Goal: Task Accomplishment & Management: Use online tool/utility

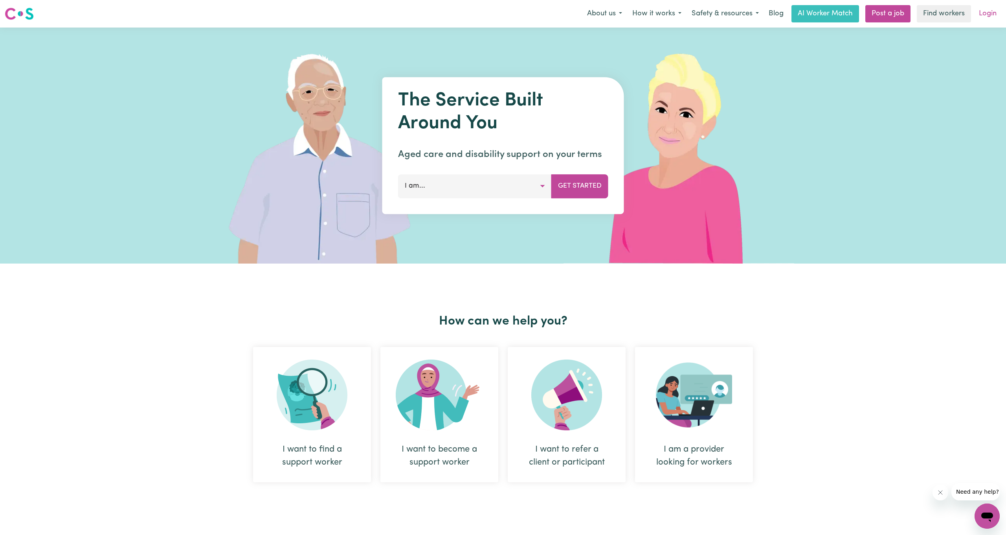
click at [989, 12] on link "Login" at bounding box center [987, 13] width 27 height 17
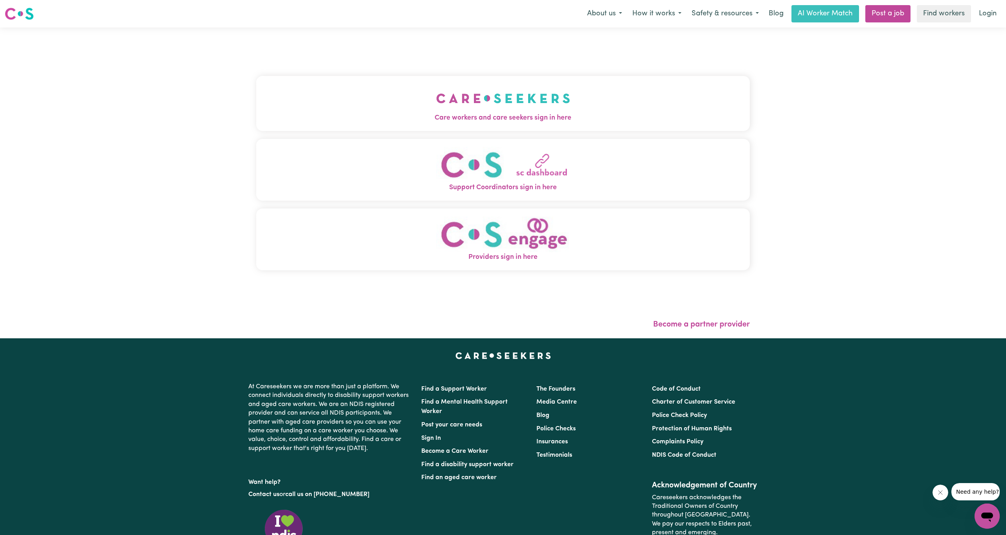
click at [489, 125] on button "Care workers and care seekers sign in here" at bounding box center [503, 103] width 494 height 55
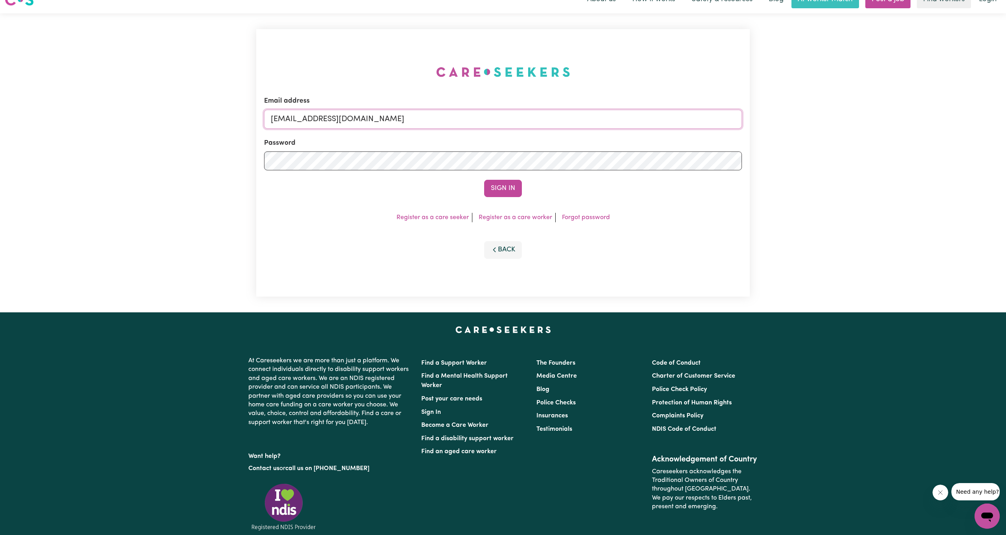
type input "[EMAIL_ADDRESS][DOMAIN_NAME]"
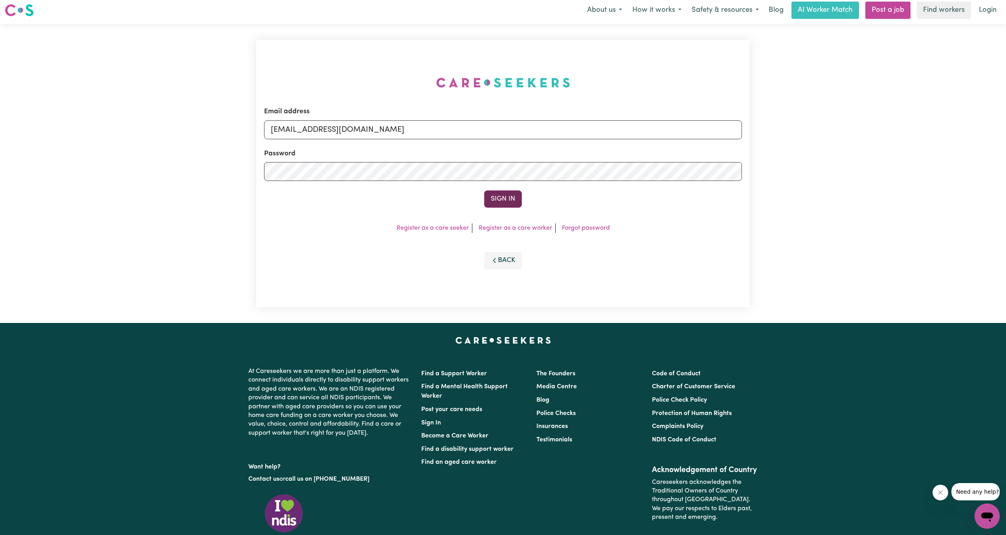
click at [512, 201] on button "Sign In" at bounding box center [503, 198] width 38 height 17
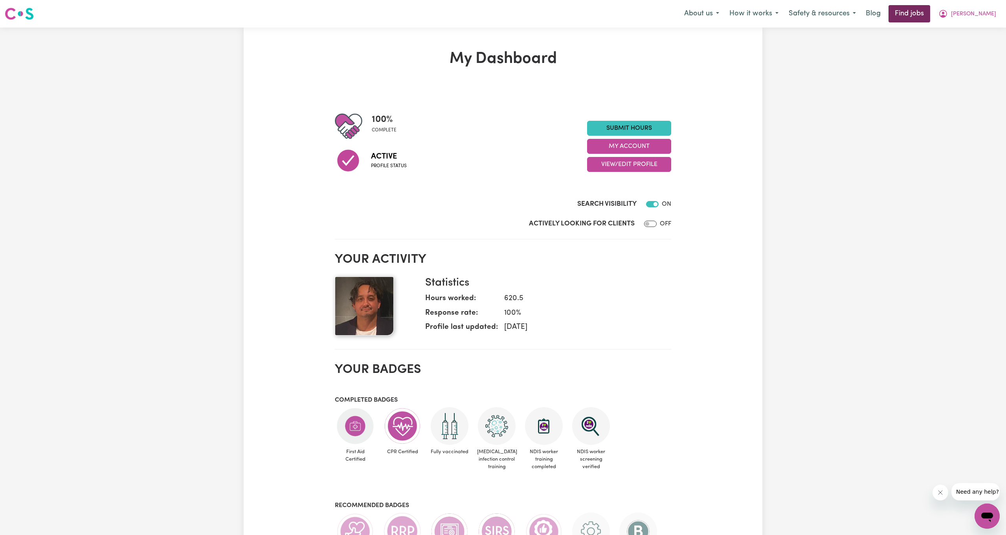
click at [930, 15] on link "Find jobs" at bounding box center [910, 13] width 42 height 17
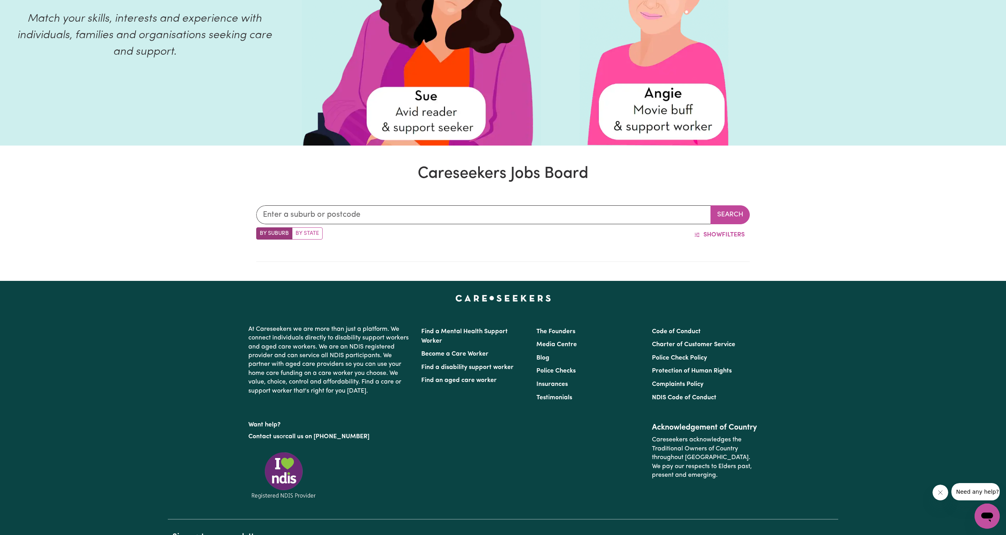
scroll to position [188, 0]
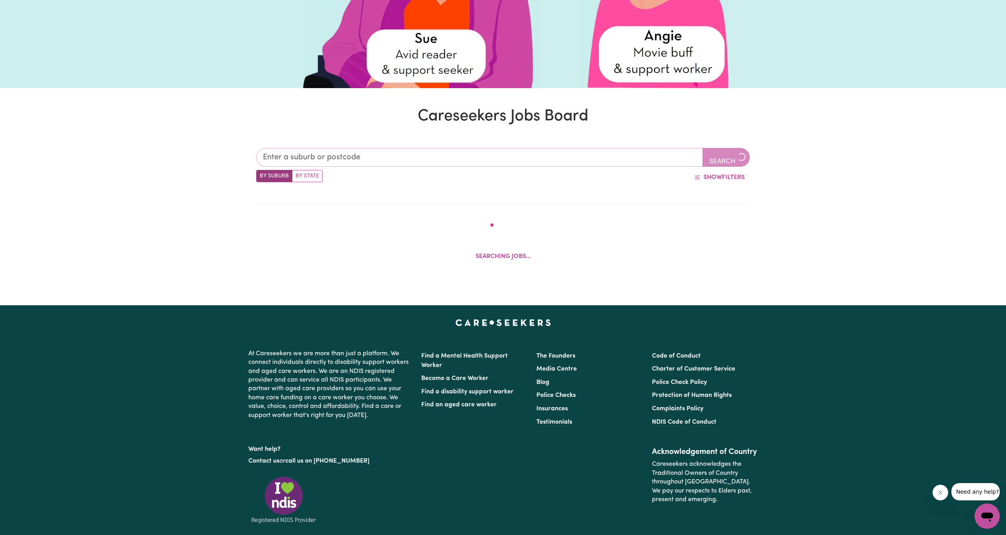
click at [513, 148] on input "text" at bounding box center [479, 157] width 447 height 19
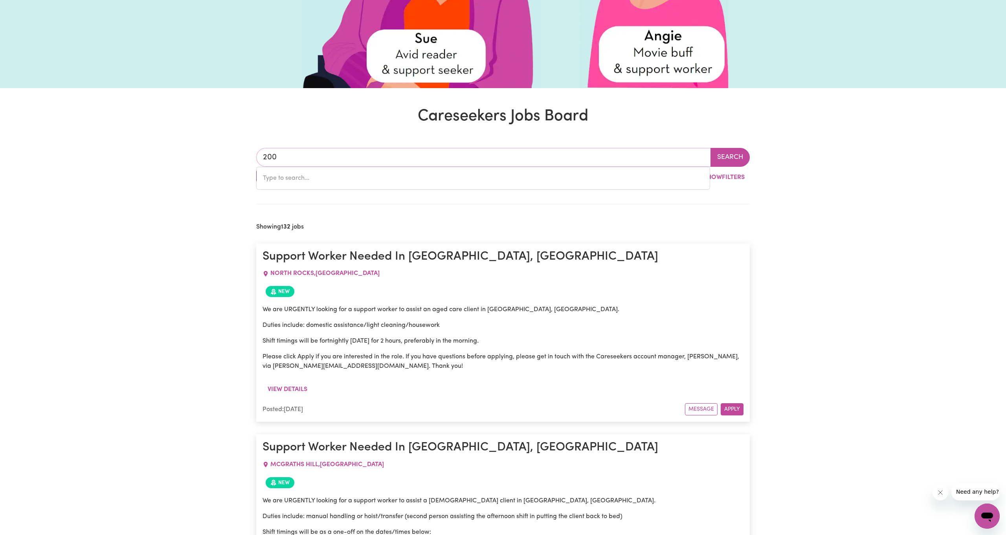
type input "2000"
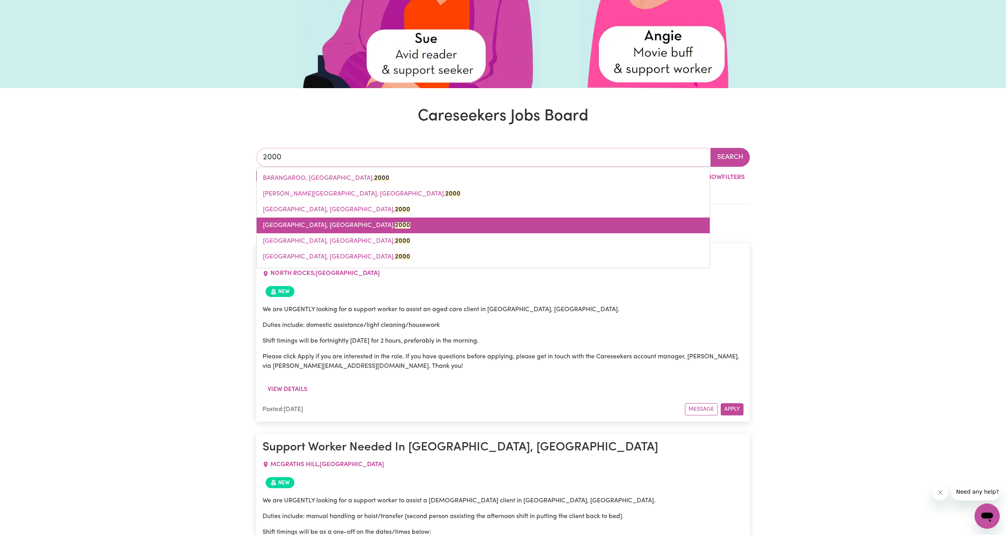
click at [327, 225] on span "[GEOGRAPHIC_DATA], [GEOGRAPHIC_DATA], 2000" at bounding box center [336, 225] width 147 height 6
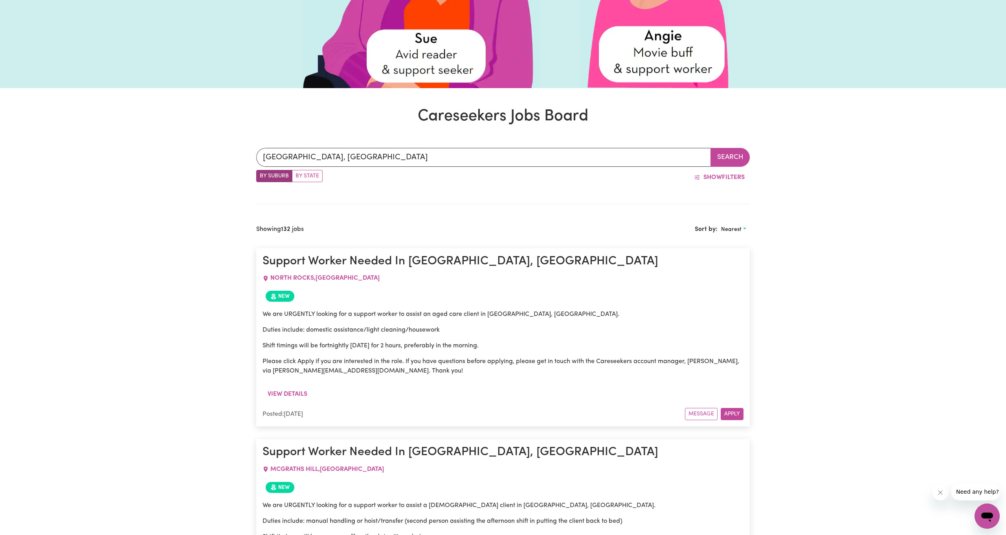
click at [732, 159] on button "Search" at bounding box center [730, 157] width 39 height 19
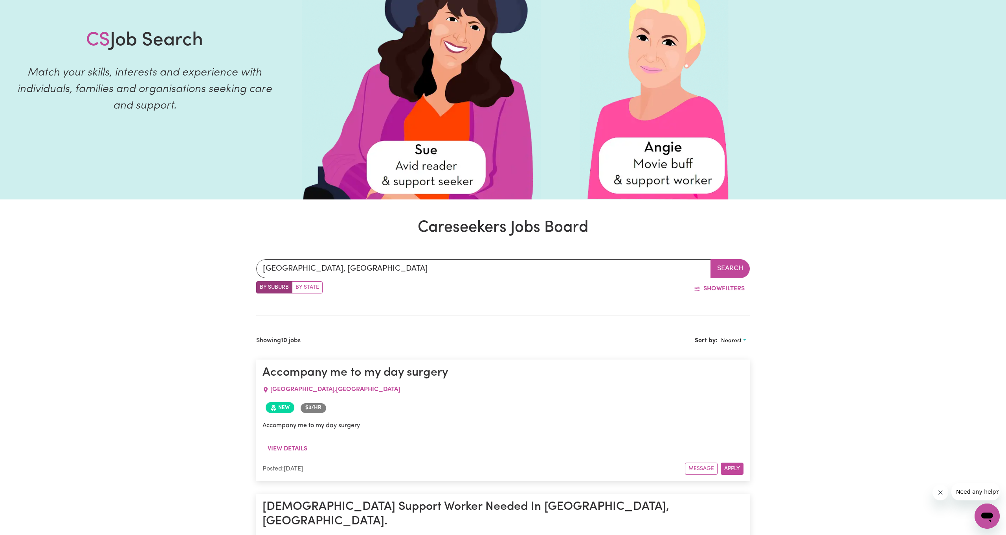
scroll to position [77, 0]
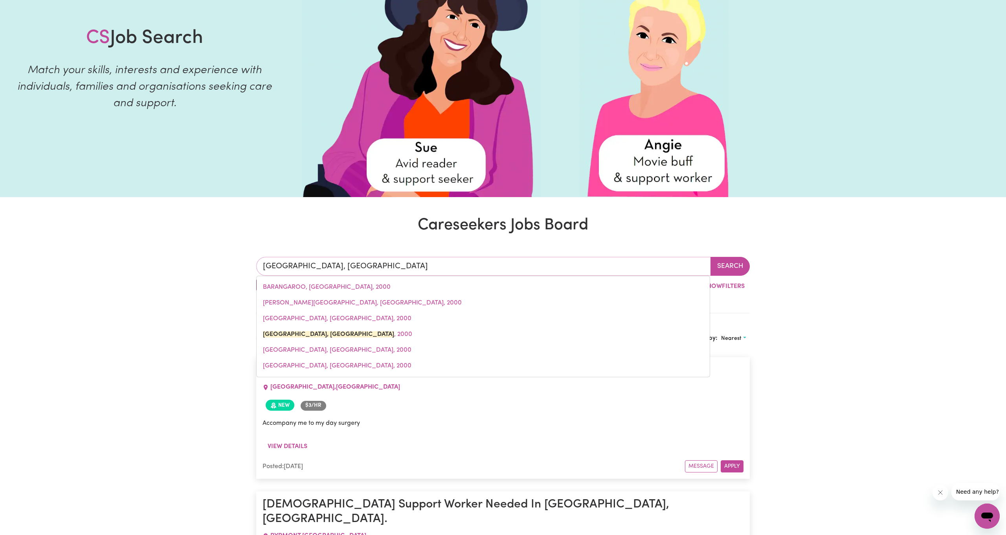
drag, startPoint x: 402, startPoint y: 273, endPoint x: 167, endPoint y: 263, distance: 234.9
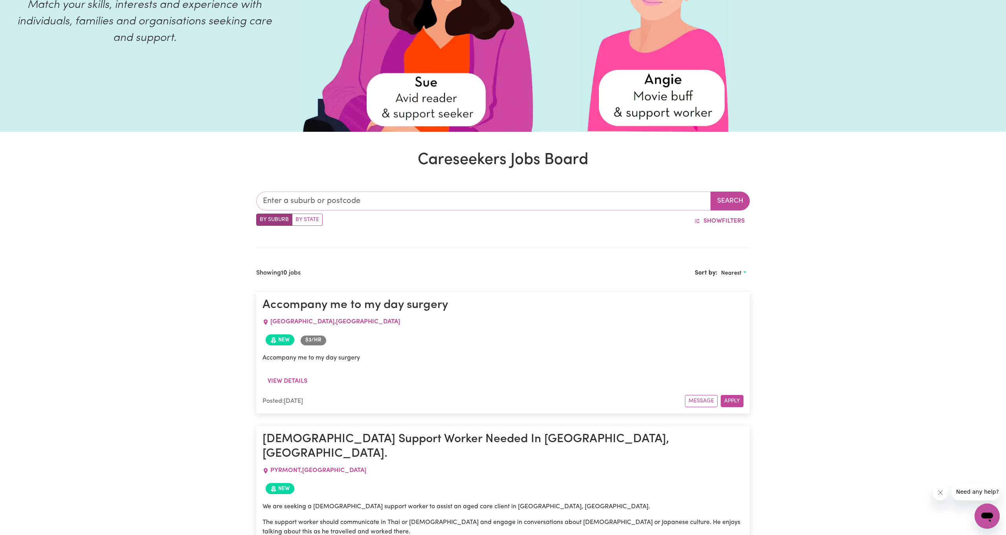
scroll to position [145, 0]
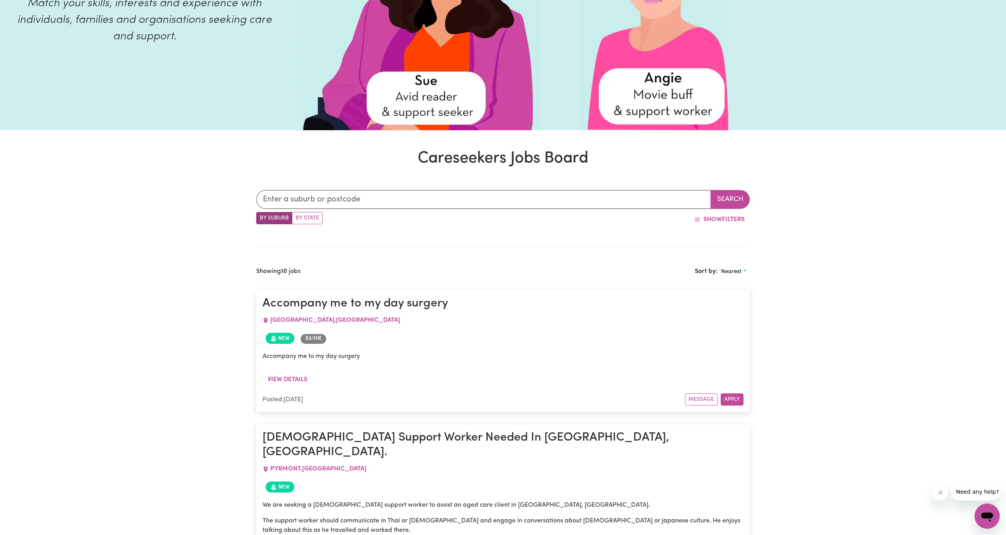
click at [301, 220] on label "By State" at bounding box center [307, 218] width 31 height 12
click at [261, 217] on input "By State" at bounding box center [258, 214] width 5 height 5
radio input "true"
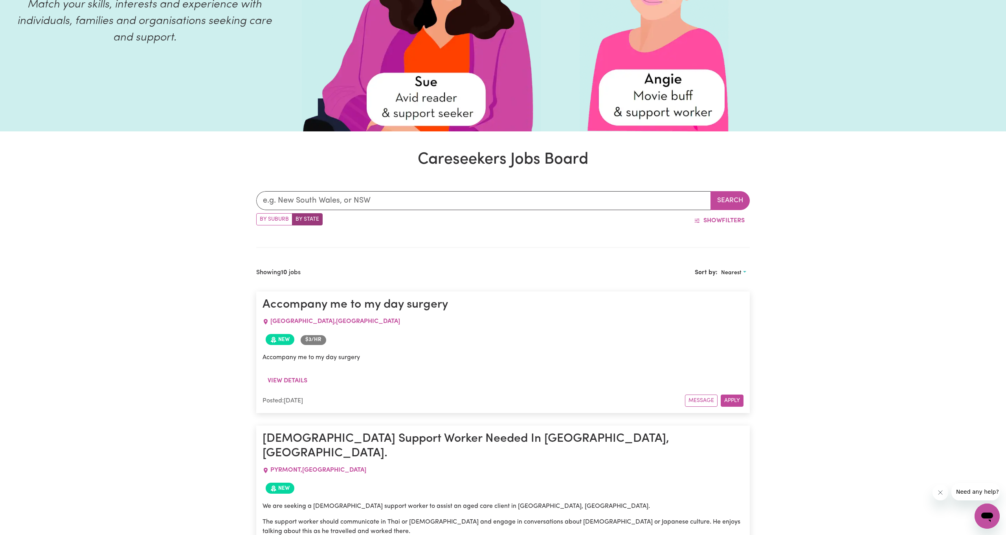
scroll to position [144, 0]
click at [720, 206] on button "Search" at bounding box center [730, 201] width 39 height 19
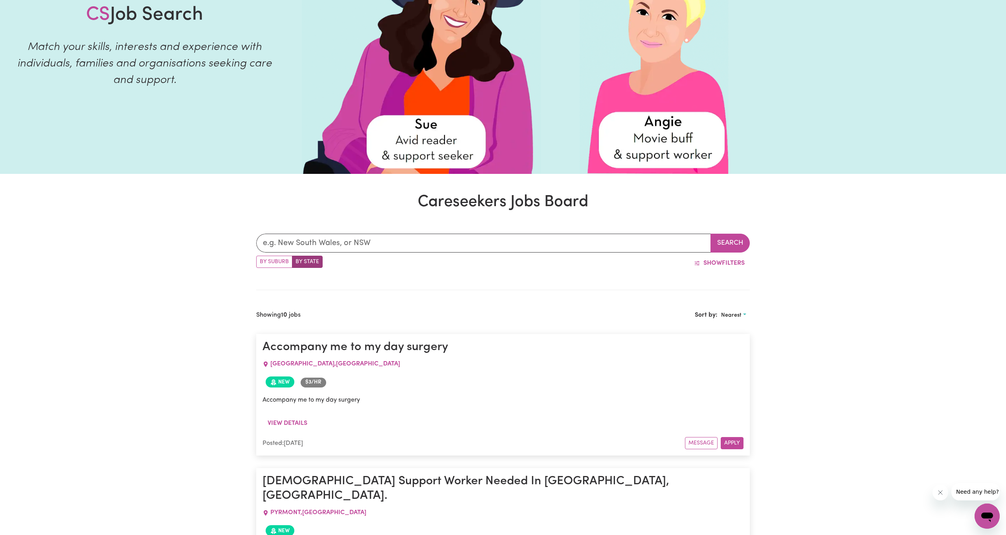
scroll to position [40, 0]
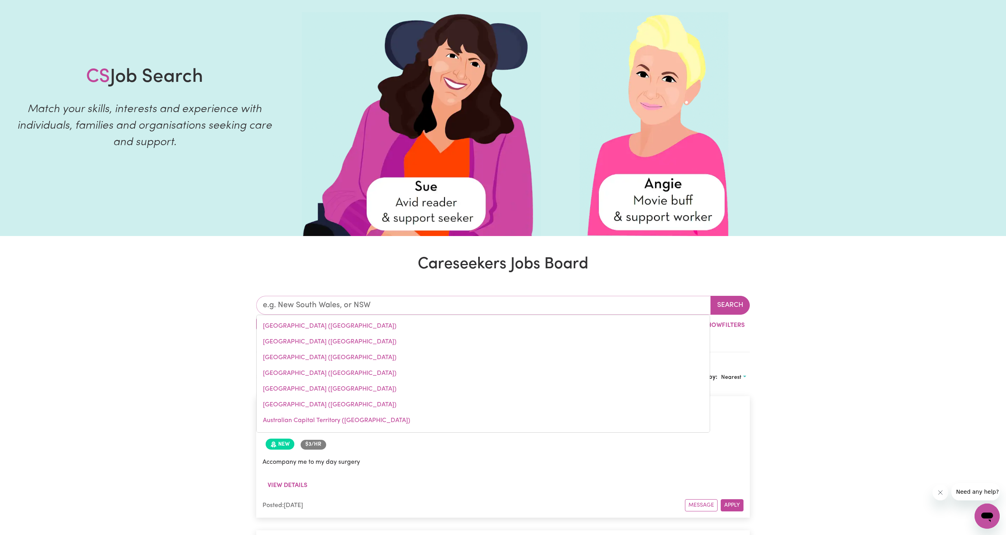
drag, startPoint x: 375, startPoint y: 300, endPoint x: 198, endPoint y: 265, distance: 180.0
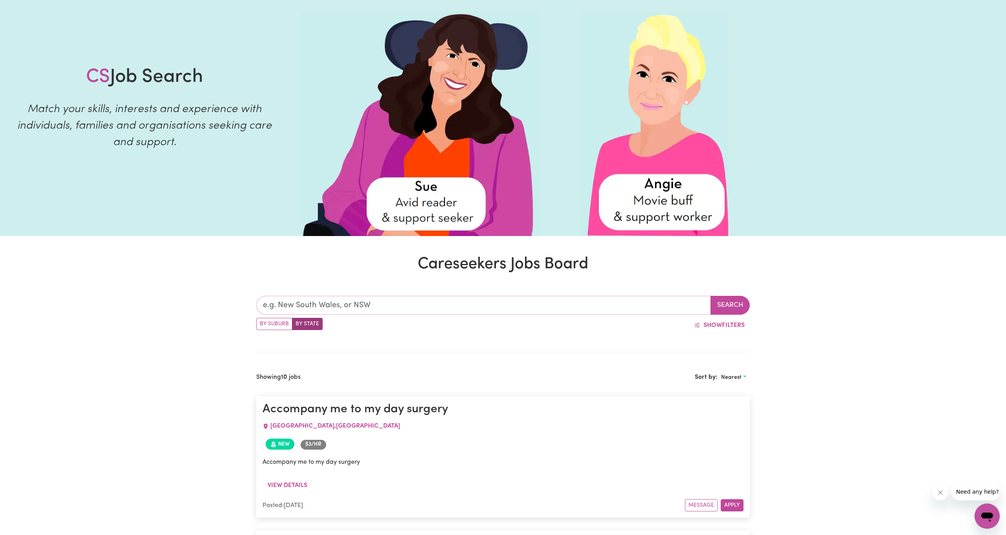
click at [338, 302] on input "text" at bounding box center [483, 305] width 455 height 19
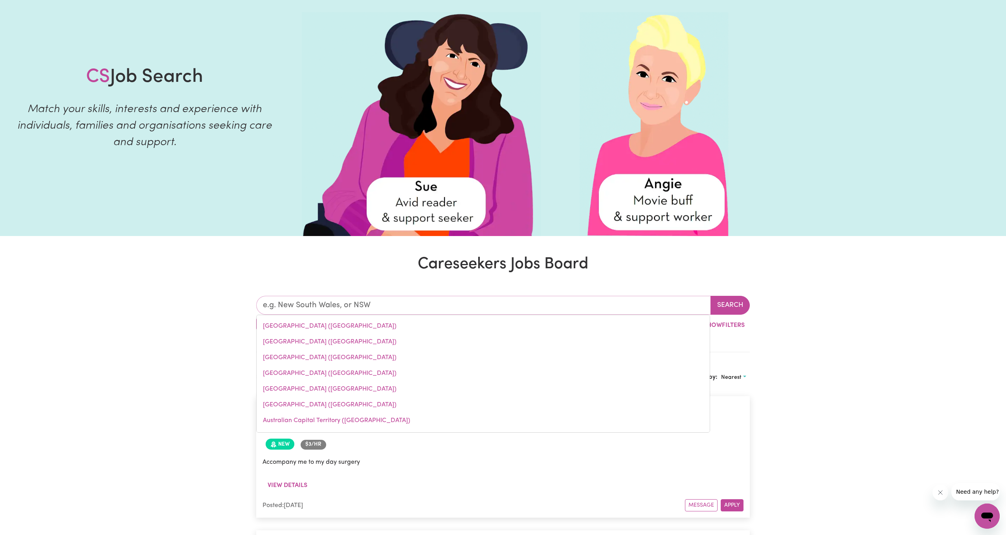
click at [320, 320] on link "[GEOGRAPHIC_DATA] ([GEOGRAPHIC_DATA])" at bounding box center [483, 326] width 453 height 16
type input "[GEOGRAPHIC_DATA] ([GEOGRAPHIC_DATA])"
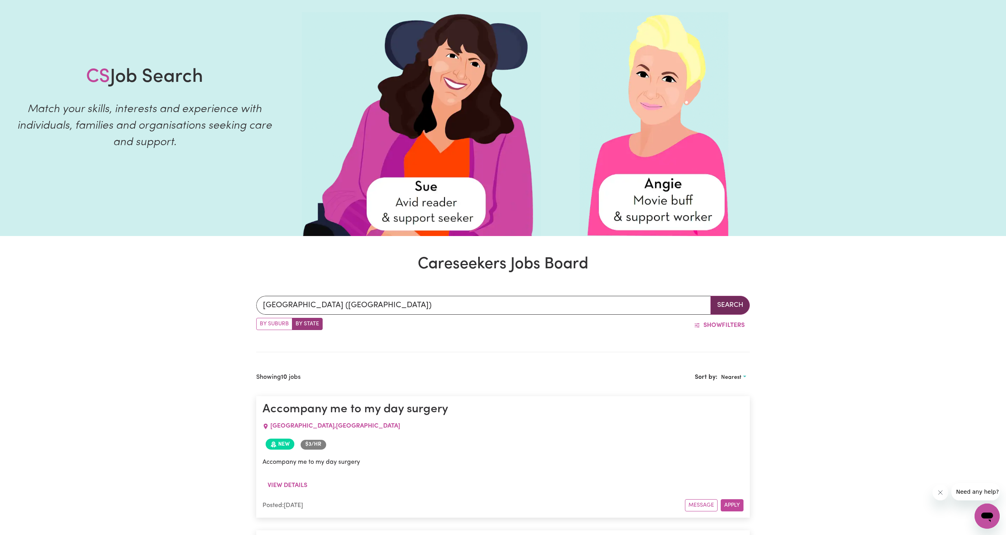
click at [724, 305] on button "Search" at bounding box center [730, 305] width 39 height 19
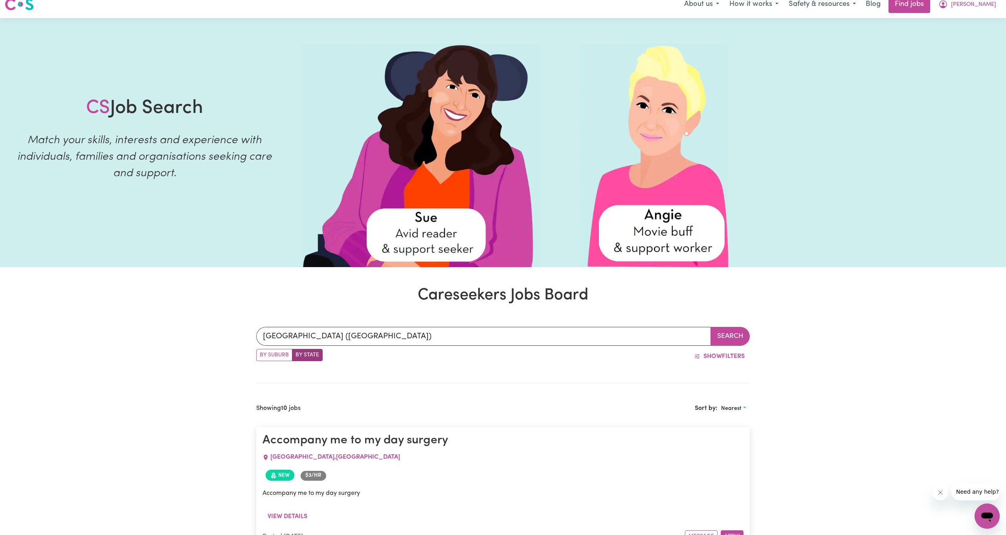
scroll to position [9, 0]
click at [711, 357] on span "Show" at bounding box center [713, 356] width 18 height 6
